Goal: Navigation & Orientation: Find specific page/section

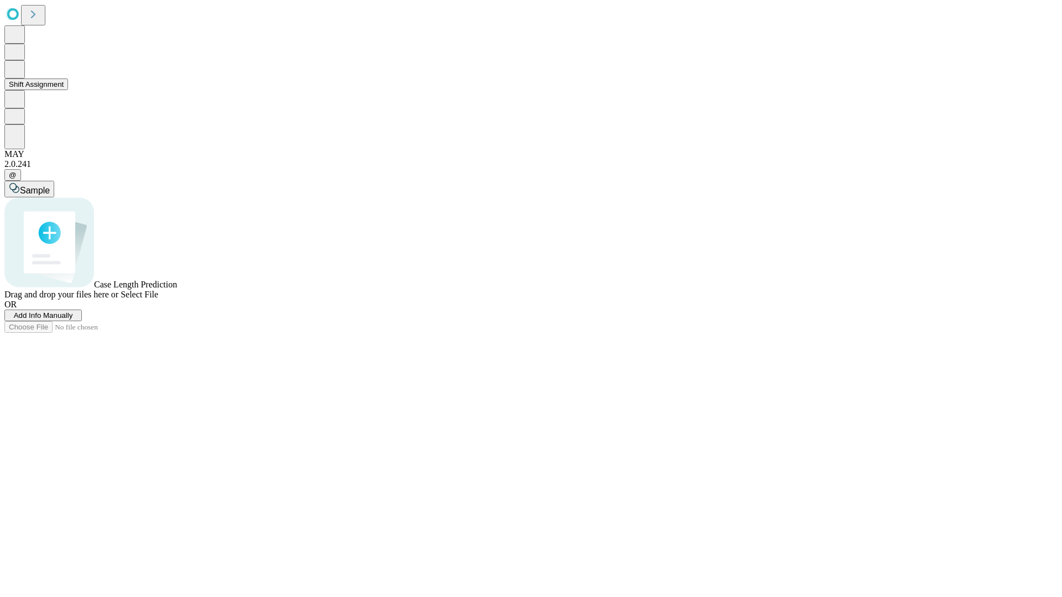
click at [68, 90] on button "Shift Assignment" at bounding box center [36, 85] width 64 height 12
